Goal: Check status: Check status

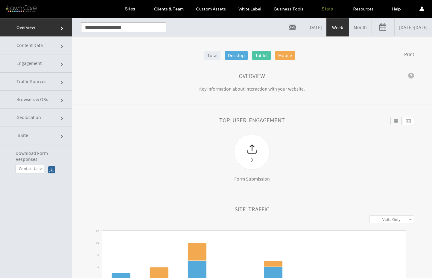
click at [349, 28] on link "Month" at bounding box center [360, 27] width 22 height 18
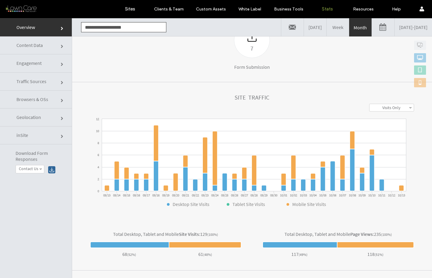
scroll to position [111, 0]
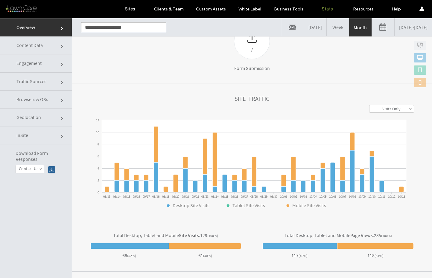
click at [43, 84] on span "Traffic Sources" at bounding box center [31, 81] width 30 height 6
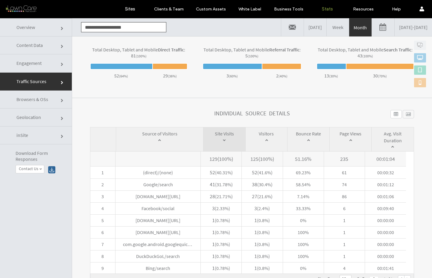
scroll to position [214, 0]
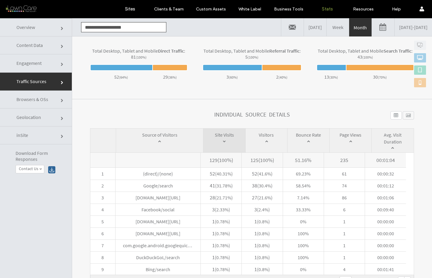
click at [106, 26] on input "**********" at bounding box center [123, 27] width 85 height 10
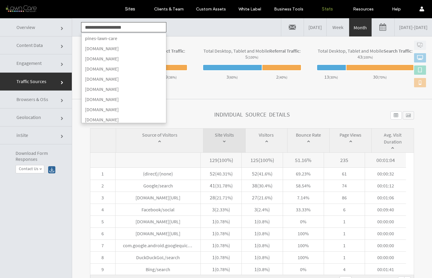
scroll to position [809, 0]
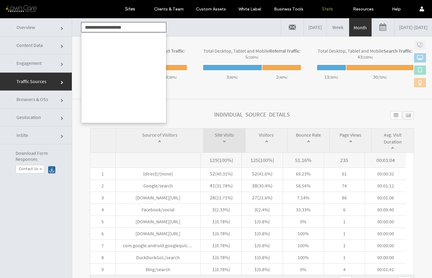
click at [106, 26] on input "**********" at bounding box center [123, 27] width 85 height 10
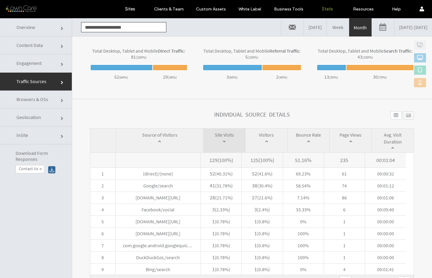
click at [106, 26] on input "**********" at bounding box center [123, 27] width 85 height 10
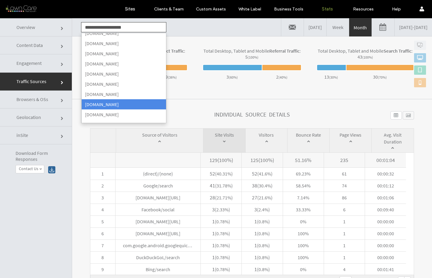
click at [186, 98] on section "Total Desktop, Tablet and Mobile Direct Traffic : 81 (100%) 52 ( 64% ) 29 ( 36%…" at bounding box center [252, 67] width 360 height 63
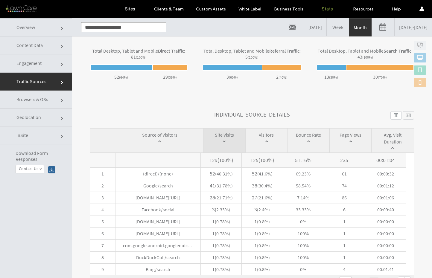
click at [50, 49] on link "Content Data" at bounding box center [36, 45] width 72 height 18
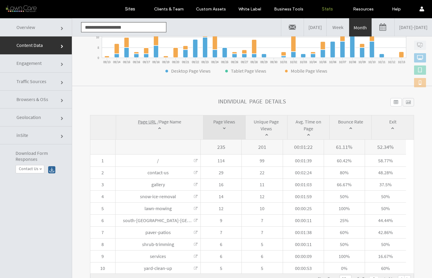
scroll to position [0, 0]
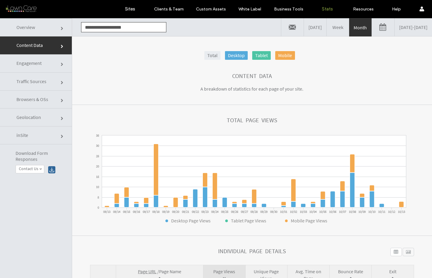
click at [40, 27] on link "Overview" at bounding box center [36, 27] width 72 height 18
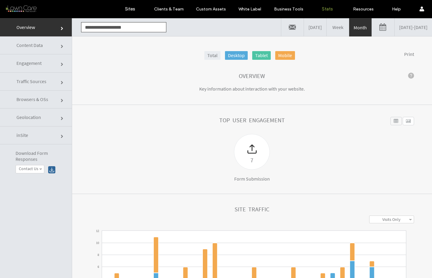
click at [395, 29] on link "09/13/2025 - 10/13/2025" at bounding box center [413, 27] width 37 height 18
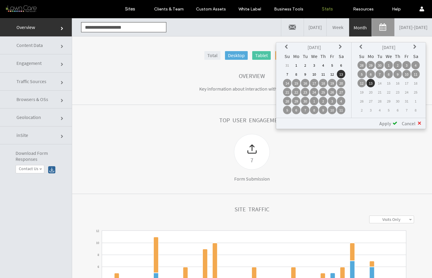
click at [285, 47] on icon at bounding box center [287, 47] width 5 height 5
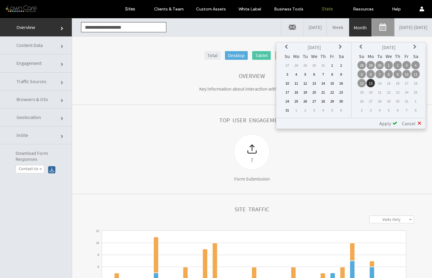
click at [285, 47] on icon at bounding box center [287, 47] width 5 height 5
click at [288, 74] on td "1" at bounding box center [287, 74] width 8 height 8
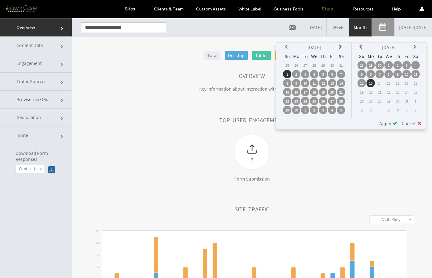
click at [389, 126] on span "Apply" at bounding box center [385, 124] width 12 height 6
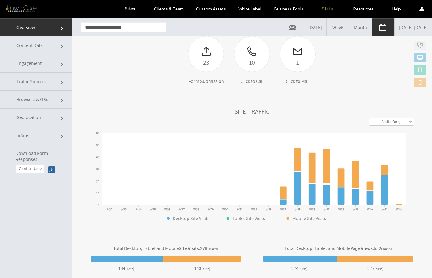
scroll to position [98, 0]
click at [32, 87] on link "Traffic Sources" at bounding box center [36, 82] width 72 height 18
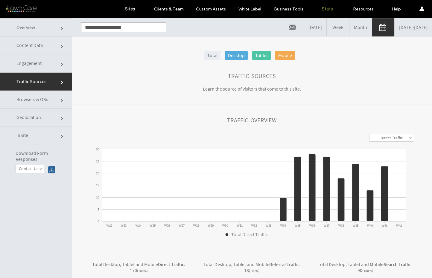
click at [34, 30] on link "Overview" at bounding box center [36, 27] width 72 height 18
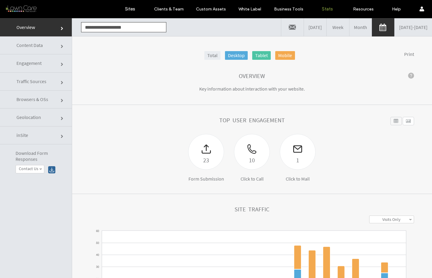
click at [37, 80] on span "Traffic Sources" at bounding box center [31, 81] width 30 height 6
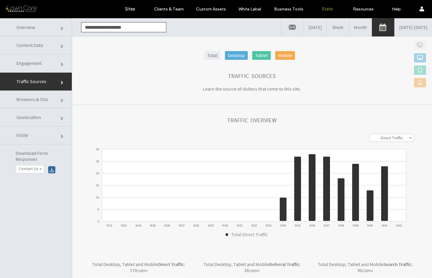
scroll to position [227, 0]
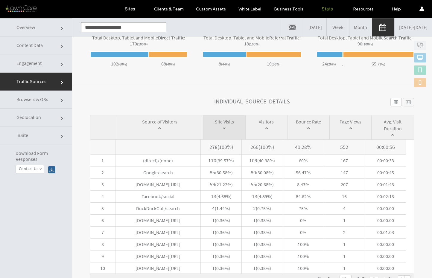
click at [34, 47] on span "Content Data" at bounding box center [29, 45] width 26 height 6
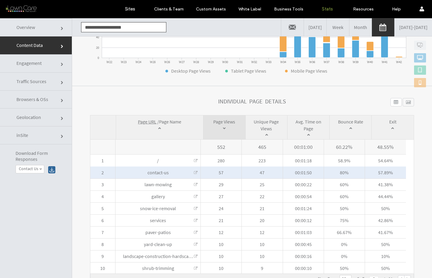
scroll to position [30, 0]
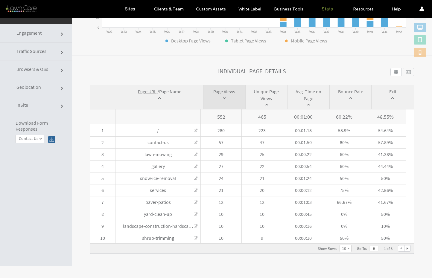
click at [404, 248] on div at bounding box center [407, 249] width 6 height 6
click at [388, 248] on div "Show Rows : * ** ** ** 10 5 10 15 20 Go To : * 2 of 3" at bounding box center [362, 248] width 98 height 7
click at [398, 248] on div at bounding box center [401, 249] width 6 height 6
type input "*"
click at [398, 248] on div at bounding box center [401, 249] width 6 height 6
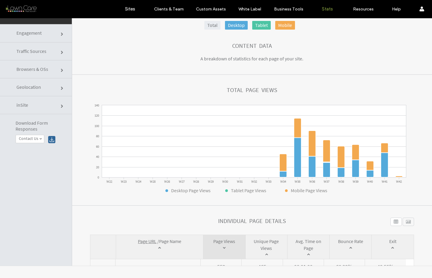
scroll to position [0, 0]
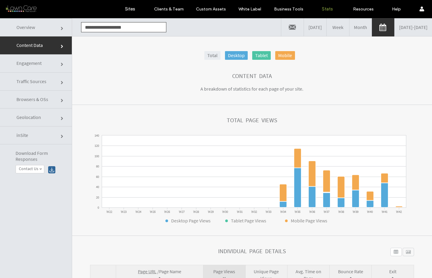
click at [51, 31] on link "Overview" at bounding box center [36, 27] width 72 height 18
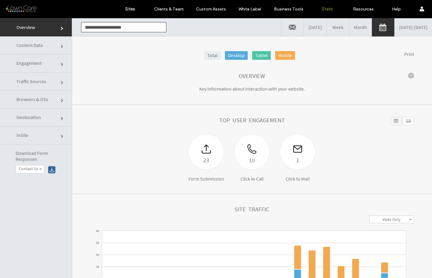
click at [349, 26] on link "Month" at bounding box center [360, 27] width 22 height 18
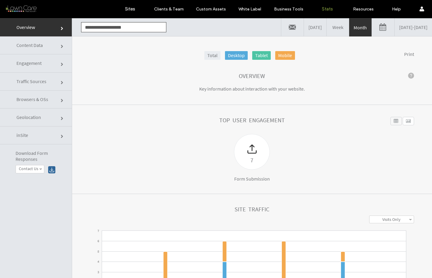
click at [395, 29] on link "09/13/2025 - 10/13/2025" at bounding box center [413, 27] width 37 height 18
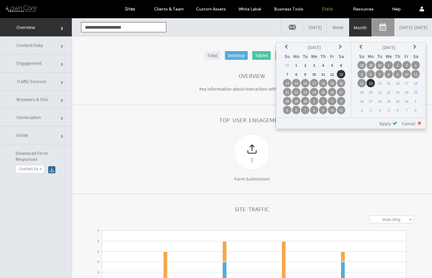
click at [287, 47] on icon at bounding box center [287, 47] width 5 height 5
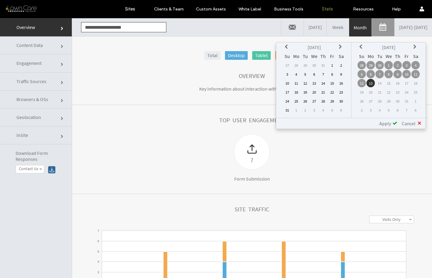
click at [342, 46] on icon at bounding box center [341, 47] width 5 height 5
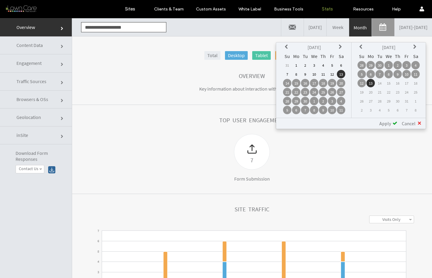
click at [298, 66] on td "1" at bounding box center [296, 65] width 8 height 8
click at [360, 47] on icon at bounding box center [361, 47] width 5 height 5
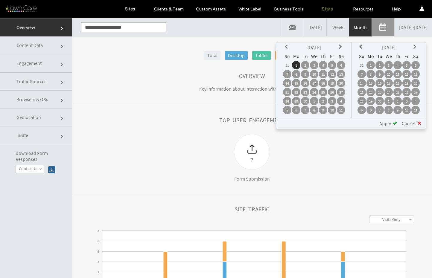
click at [382, 101] on td "30" at bounding box center [379, 101] width 8 height 8
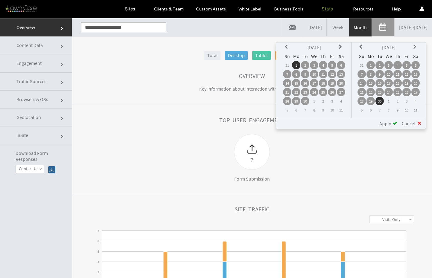
click at [392, 124] on div "Apply" at bounding box center [386, 124] width 22 height 6
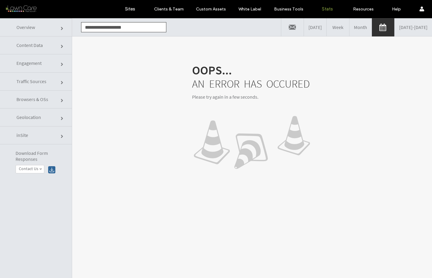
click at [395, 30] on link "09/01/2025 - 09/30/2025" at bounding box center [413, 27] width 37 height 18
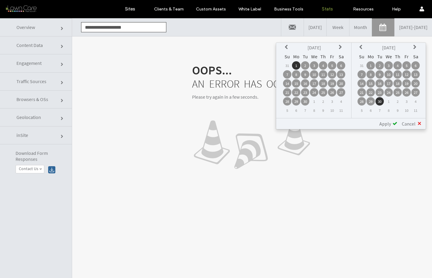
click at [340, 46] on icon at bounding box center [341, 47] width 5 height 5
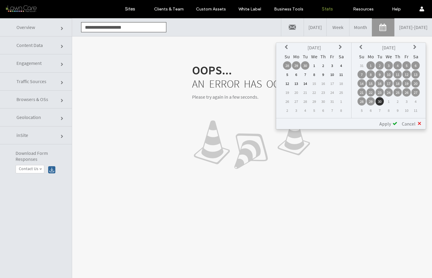
click at [316, 64] on td "1" at bounding box center [314, 65] width 8 height 8
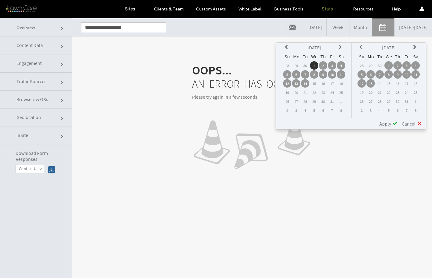
click at [285, 47] on icon at bounding box center [287, 47] width 5 height 5
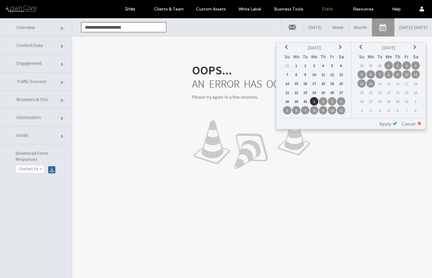
click at [314, 103] on td "1" at bounding box center [314, 101] width 8 height 8
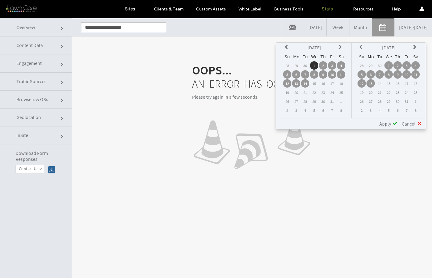
click at [314, 63] on td "1" at bounding box center [314, 65] width 8 height 8
click at [290, 47] on th at bounding box center [287, 47] width 8 height 8
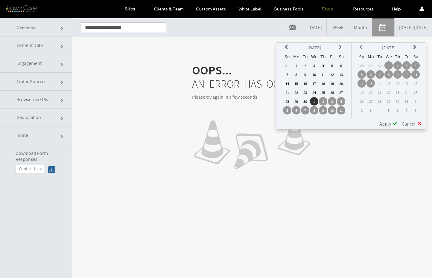
click at [340, 47] on icon at bounding box center [341, 47] width 5 height 5
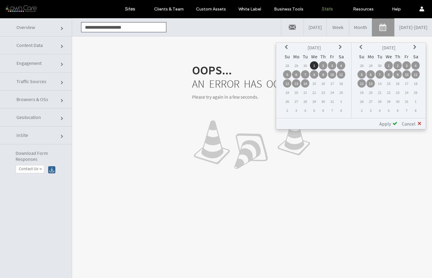
click at [285, 47] on icon at bounding box center [287, 47] width 5 height 5
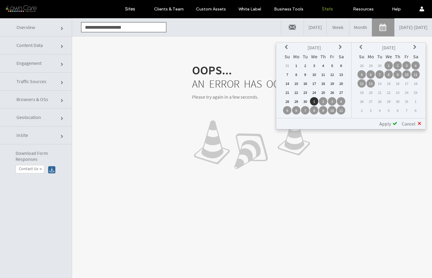
click at [339, 111] on td "11" at bounding box center [341, 110] width 8 height 8
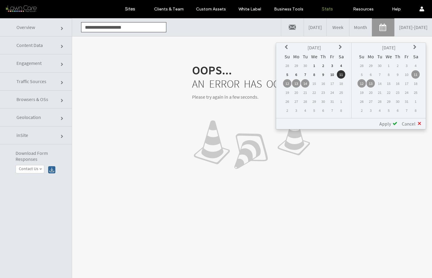
click at [312, 83] on td "15" at bounding box center [314, 83] width 8 height 8
click at [305, 83] on td "14" at bounding box center [305, 83] width 8 height 8
click at [413, 48] on icon at bounding box center [415, 47] width 5 height 5
click at [349, 29] on link "Month" at bounding box center [360, 27] width 22 height 18
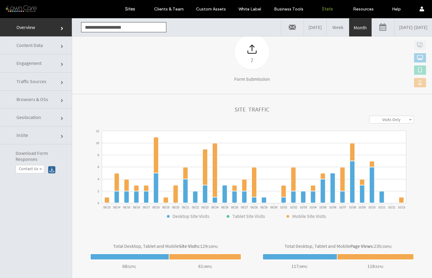
scroll to position [99, 0]
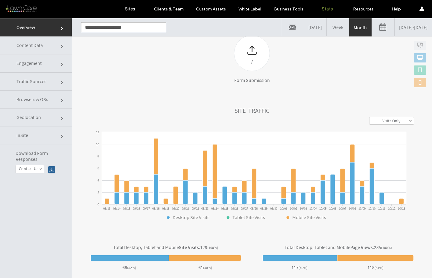
click at [349, 26] on link "Month" at bounding box center [360, 28] width 22 height 18
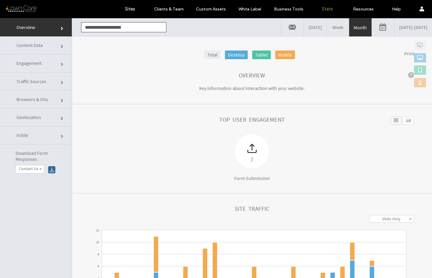
scroll to position [0, 0]
click at [304, 28] on link "Yesterday" at bounding box center [315, 27] width 22 height 18
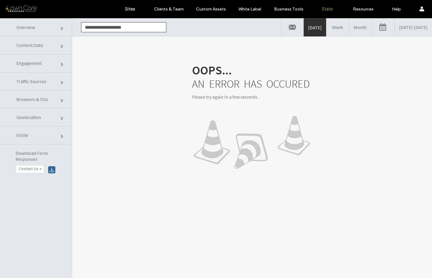
click at [326, 25] on link "Week" at bounding box center [337, 27] width 22 height 18
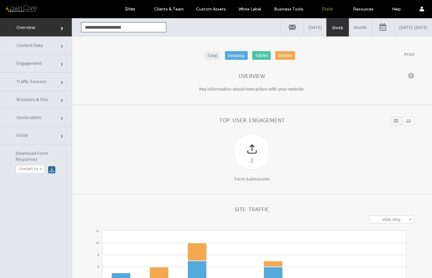
click at [395, 31] on link "10/06/2025 - 10/13/2025" at bounding box center [413, 27] width 37 height 18
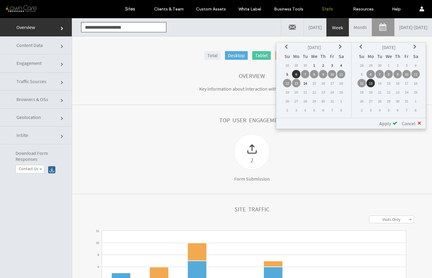
click at [292, 47] on th "Oct 2025" at bounding box center [314, 47] width 44 height 8
click at [289, 45] on icon at bounding box center [287, 47] width 5 height 5
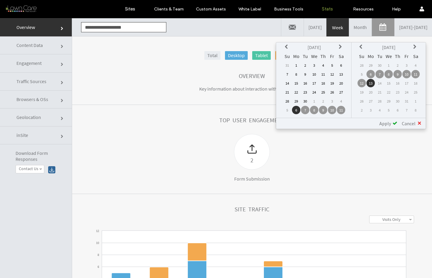
click at [296, 65] on td "1" at bounding box center [296, 65] width 8 height 8
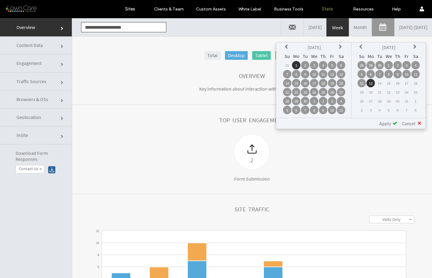
click at [359, 46] on icon at bounding box center [361, 47] width 5 height 5
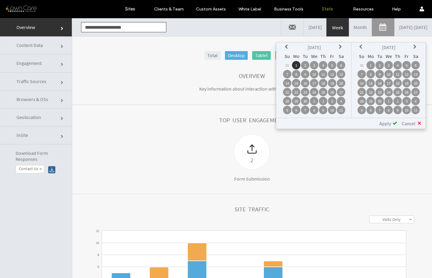
click at [378, 100] on td "30" at bounding box center [379, 101] width 8 height 8
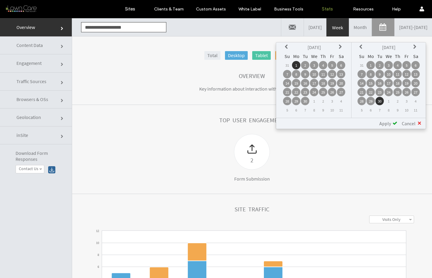
click at [390, 126] on span "Apply" at bounding box center [385, 124] width 12 height 6
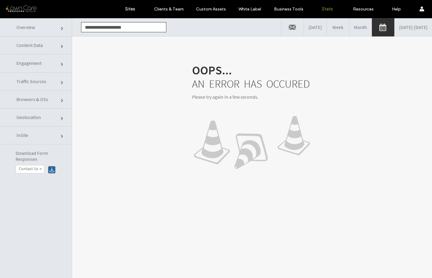
click at [349, 28] on link "Month" at bounding box center [360, 27] width 22 height 18
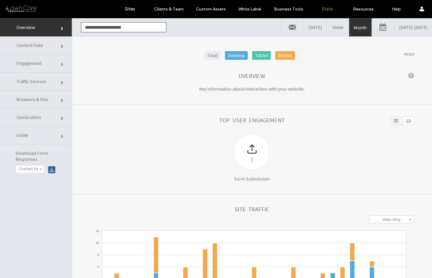
click at [37, 45] on span "Content Data" at bounding box center [29, 45] width 26 height 6
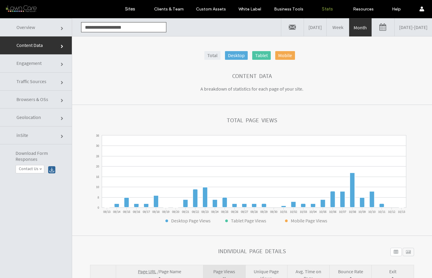
click at [38, 60] on span "Engagement" at bounding box center [28, 63] width 25 height 6
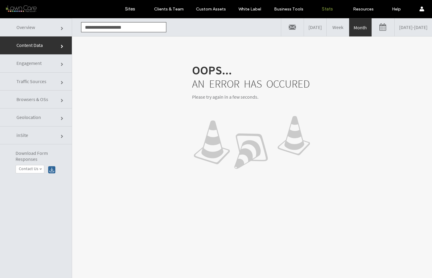
click at [35, 79] on span "Traffic Sources" at bounding box center [31, 81] width 30 height 6
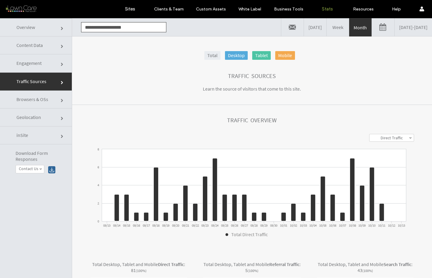
click at [36, 50] on link "Content Data" at bounding box center [36, 45] width 72 height 18
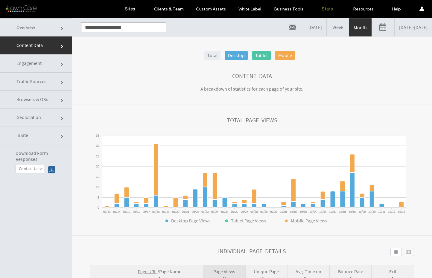
click at [46, 28] on link "Overview" at bounding box center [36, 27] width 72 height 18
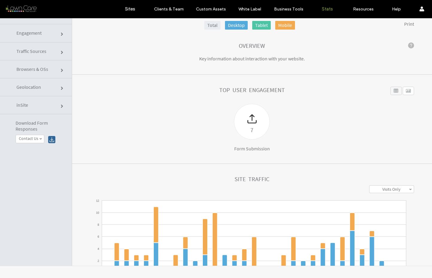
click at [51, 51] on link "Traffic Sources" at bounding box center [36, 51] width 72 height 18
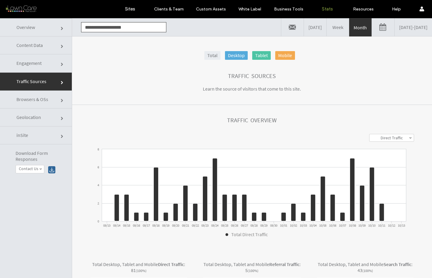
click at [54, 29] on link "Overview" at bounding box center [36, 27] width 72 height 18
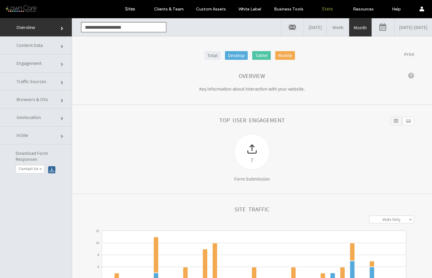
scroll to position [133, 0]
